Goal: Find specific page/section: Find specific page/section

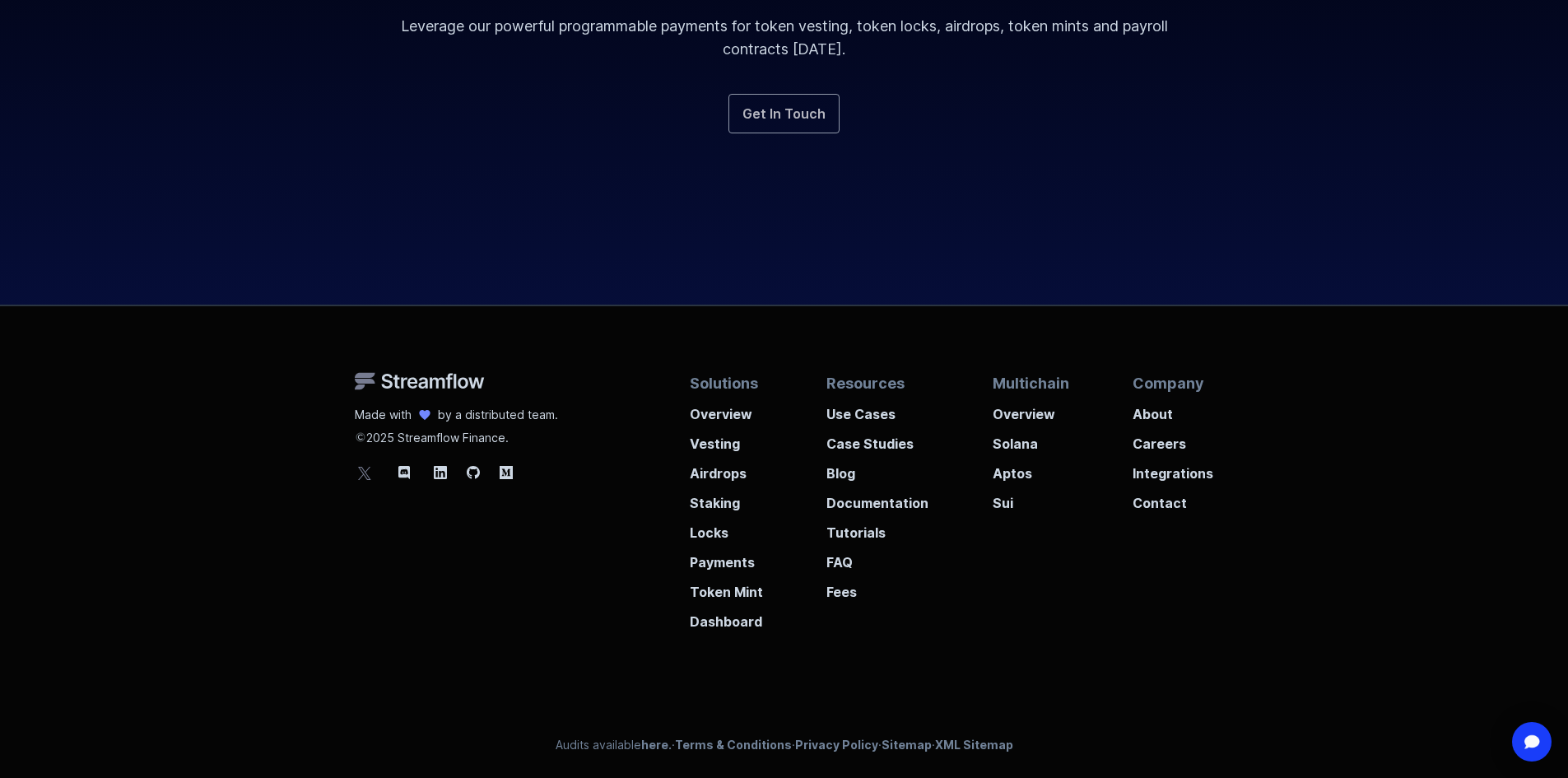
scroll to position [6084, 0]
click at [1165, 406] on p "About" at bounding box center [1173, 407] width 81 height 30
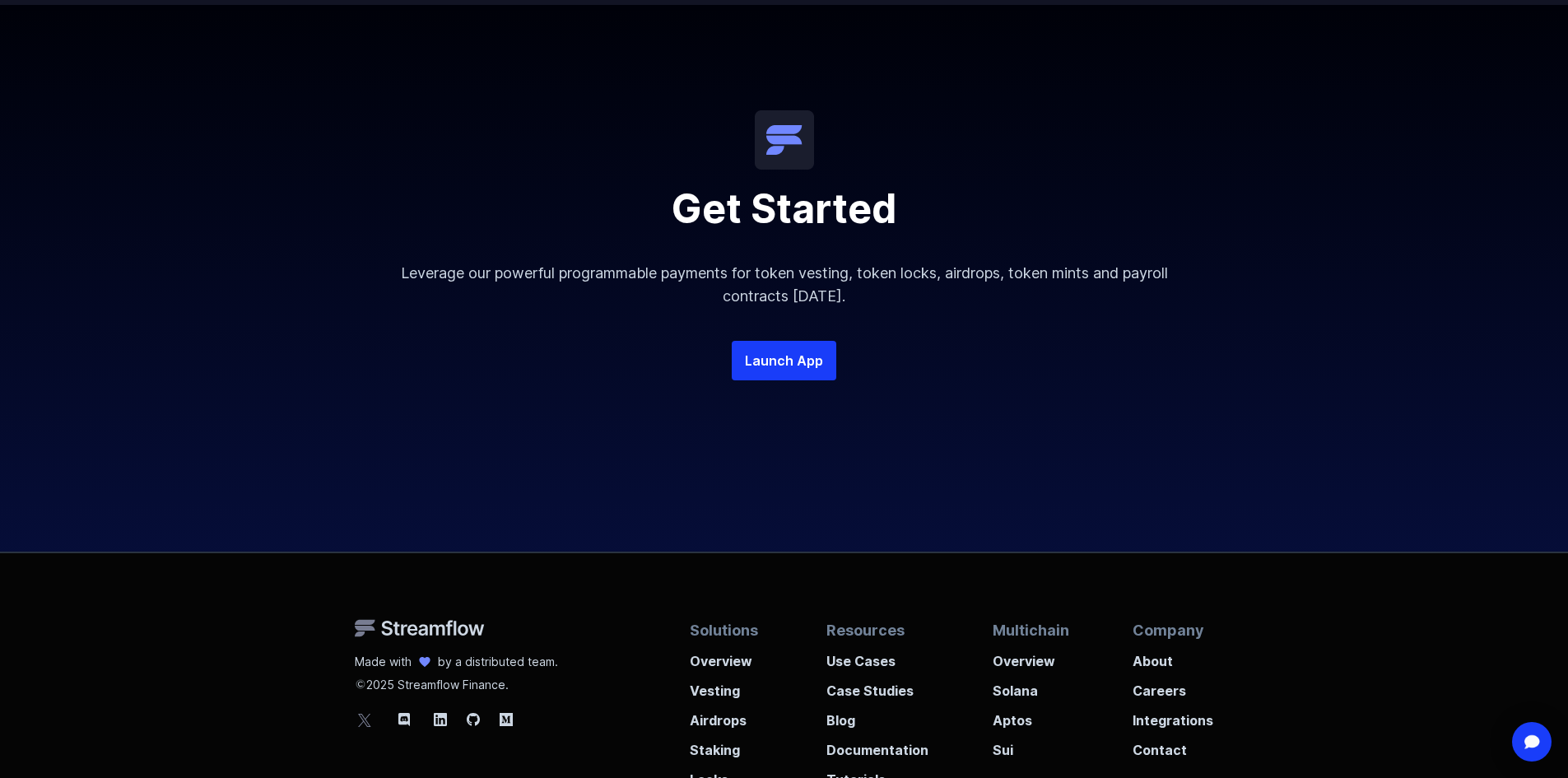
scroll to position [3365, 0]
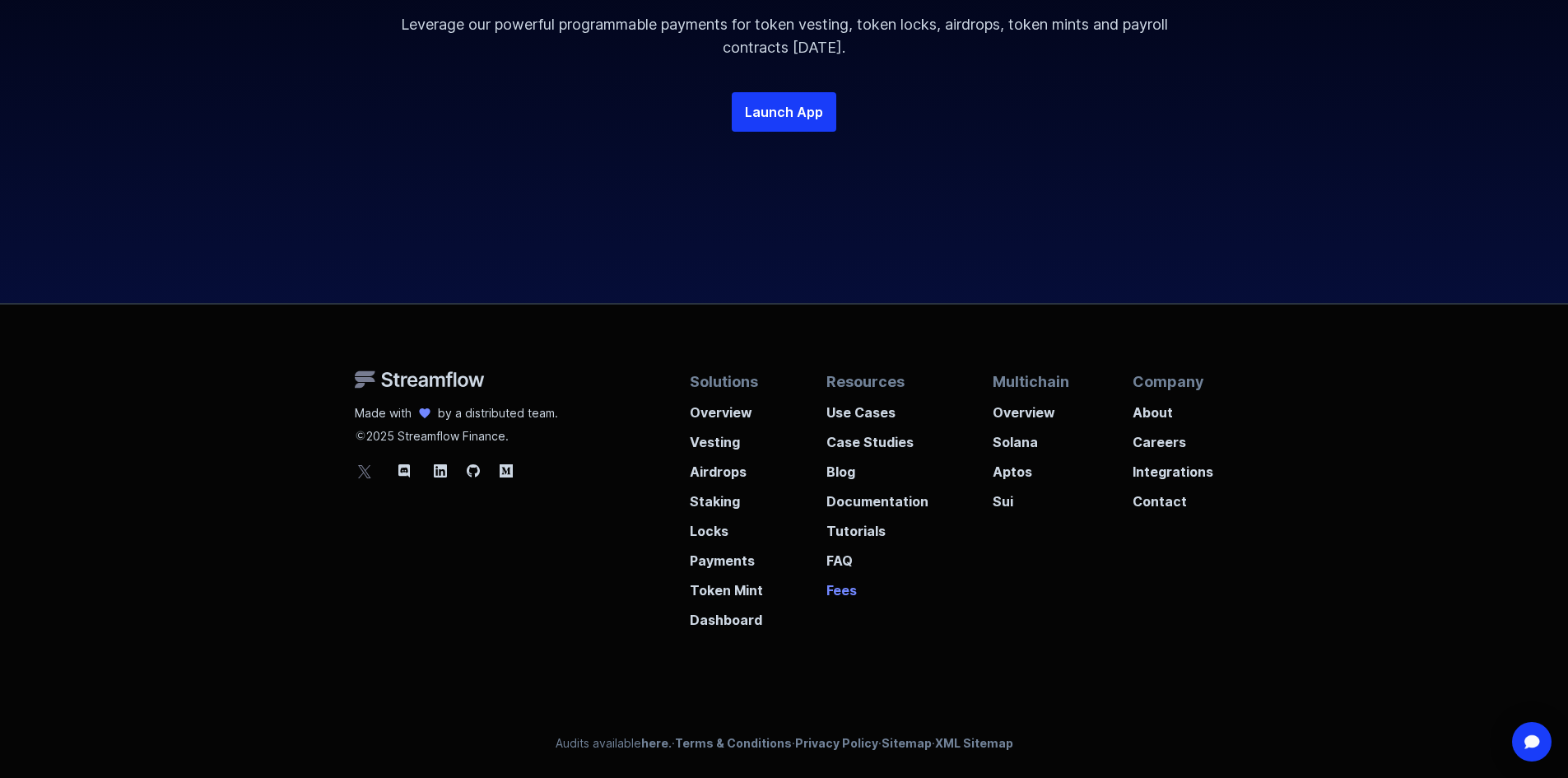
click at [843, 586] on p "Fees" at bounding box center [878, 585] width 102 height 30
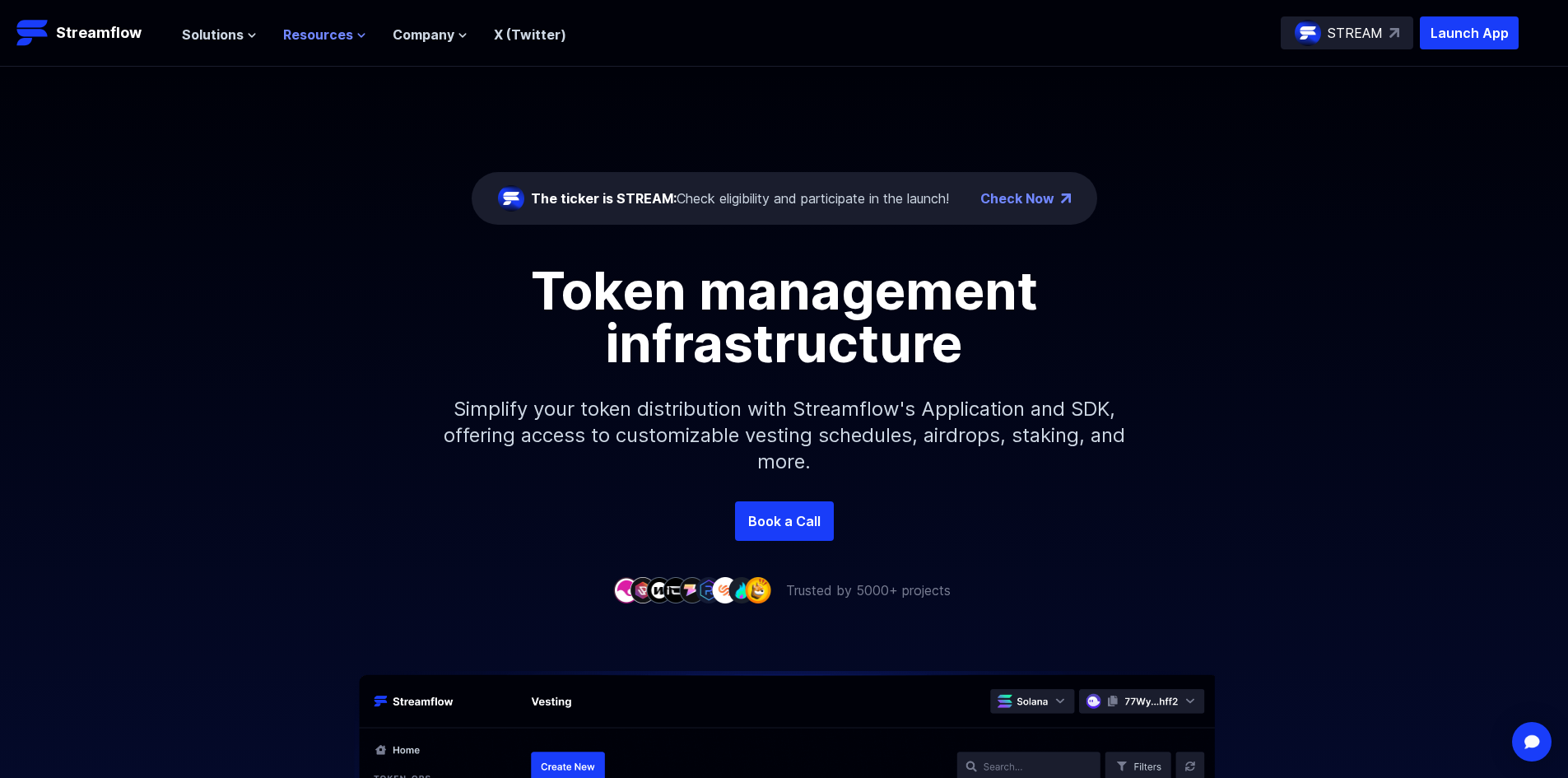
click at [349, 41] on button "Resources" at bounding box center [325, 34] width 83 height 19
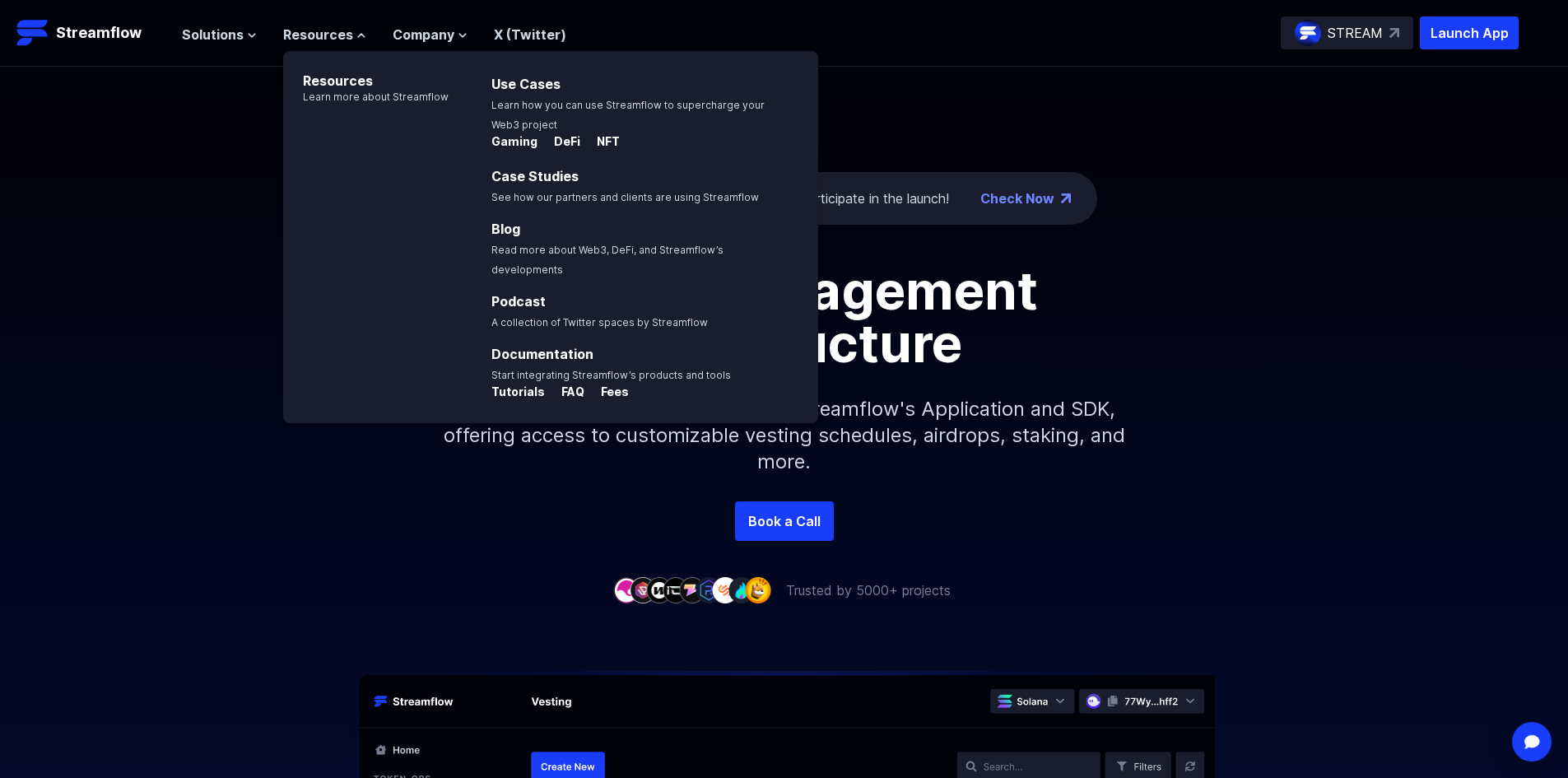
click at [1255, 518] on div "Book a Call" at bounding box center [784, 521] width 1568 height 40
